Goal: Task Accomplishment & Management: Manage account settings

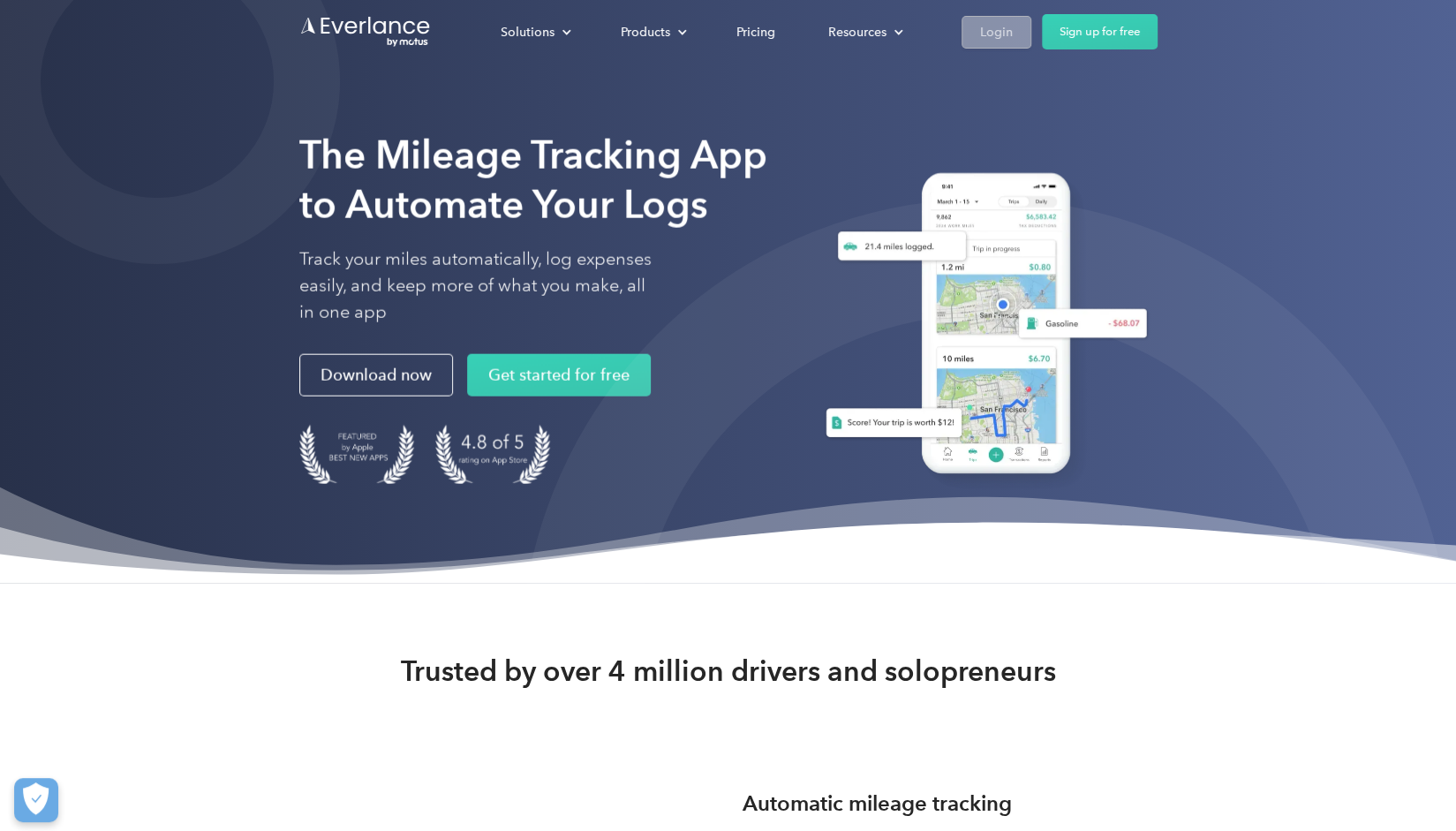
click at [1001, 41] on div "Login" at bounding box center [996, 33] width 33 height 22
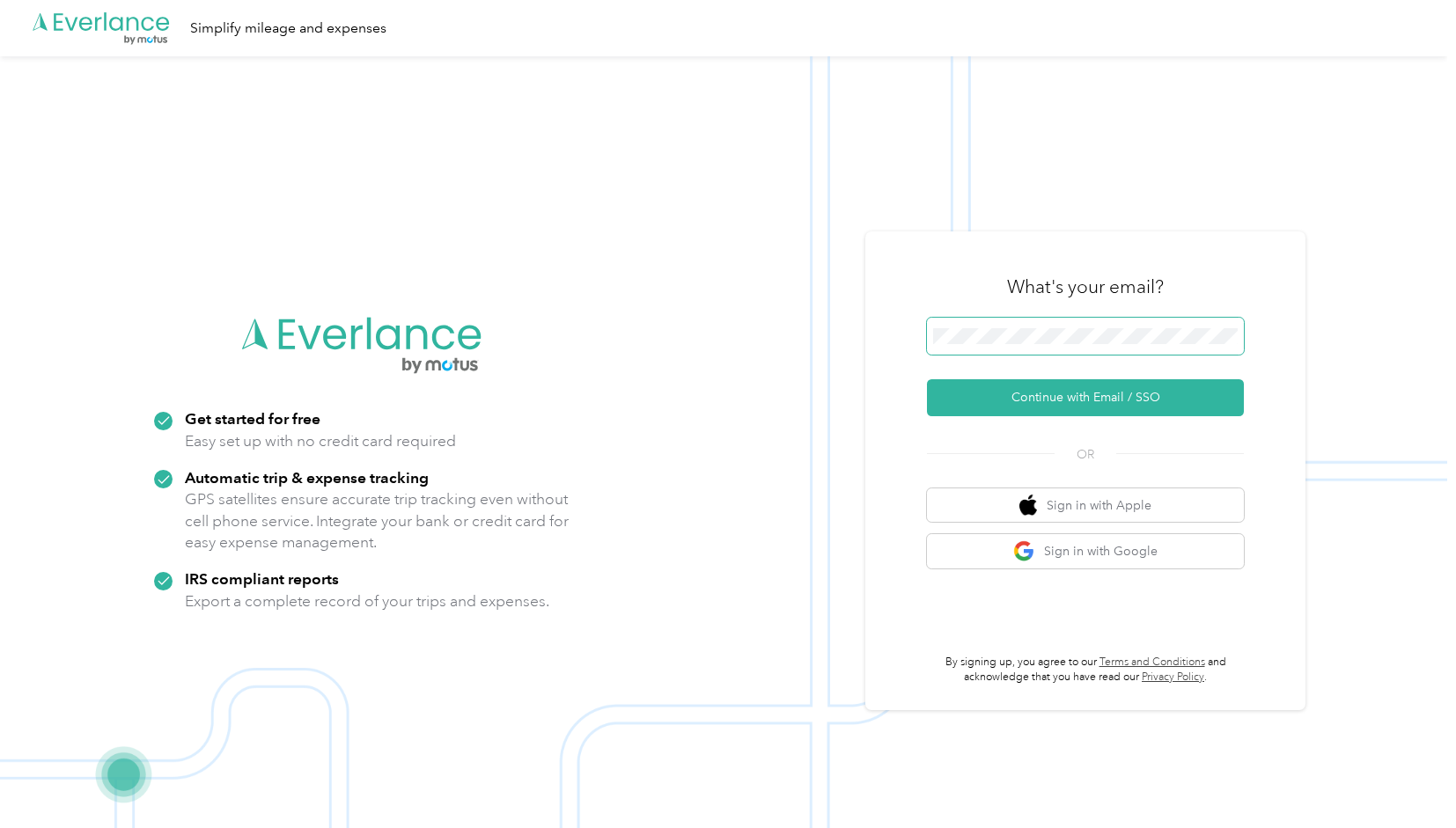
click at [970, 324] on span at bounding box center [1085, 336] width 317 height 37
click at [961, 347] on span at bounding box center [1085, 336] width 317 height 37
click at [927, 379] on button "Continue with Email / SSO" at bounding box center [1085, 398] width 317 height 37
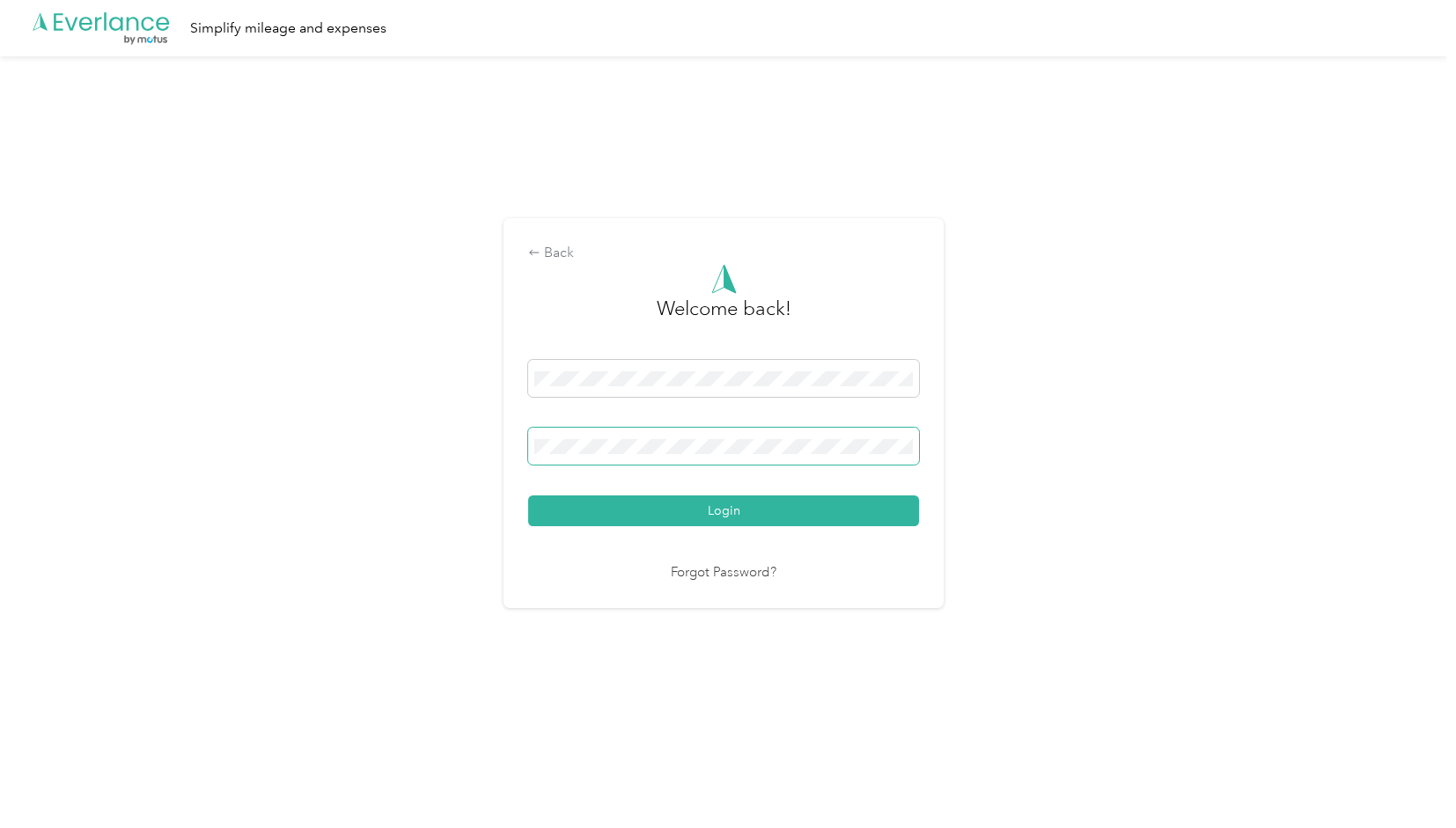
click at [753, 455] on span at bounding box center [723, 446] width 390 height 37
click at [528, 495] on button "Login" at bounding box center [723, 510] width 390 height 31
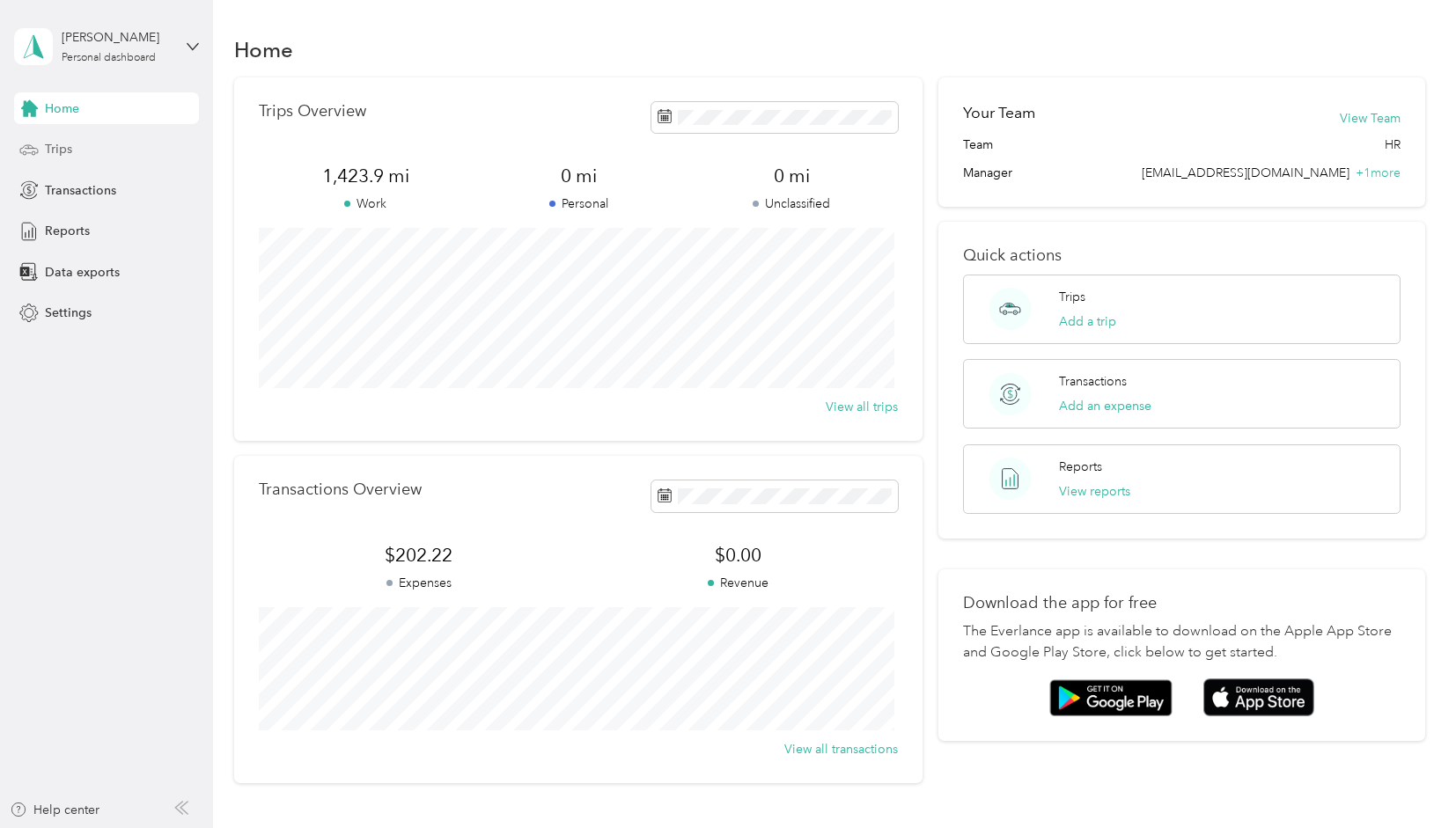
click at [63, 149] on span "Trips" at bounding box center [58, 150] width 27 height 19
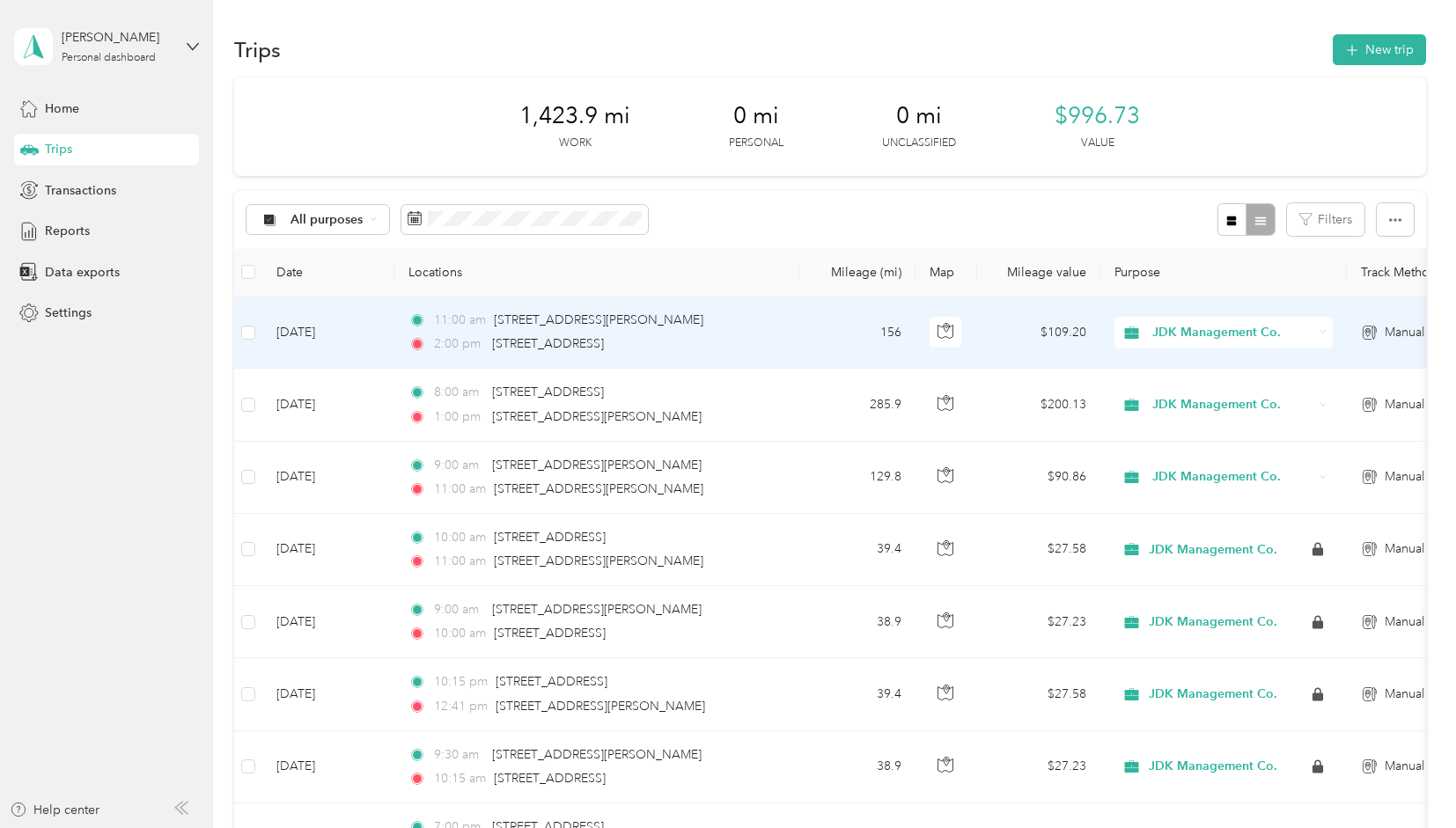
click at [685, 335] on div "2:00 pm 465 Lodge Drive, Wheeling" at bounding box center [593, 344] width 370 height 20
